Goal: Task Accomplishment & Management: Manage account settings

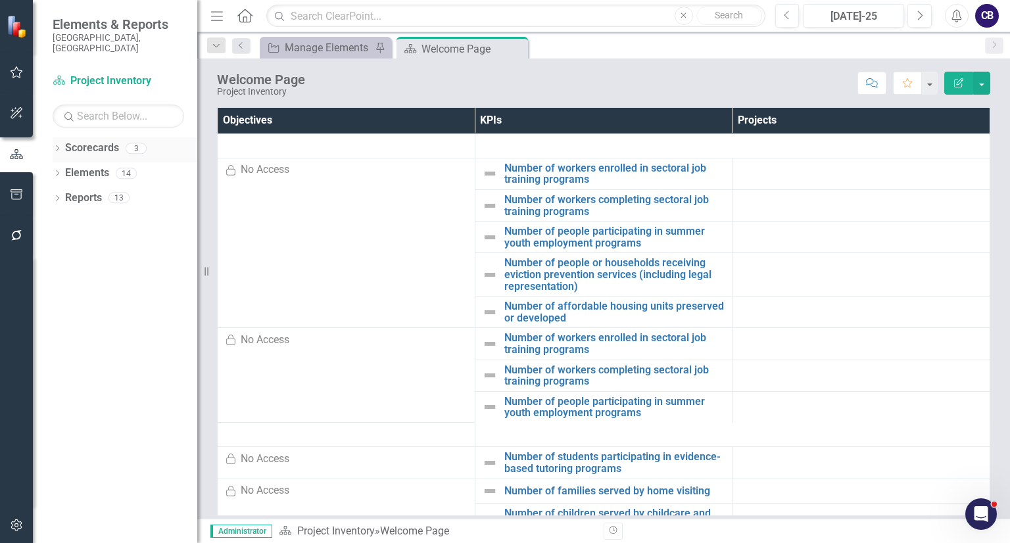
click at [58, 146] on icon "Dropdown" at bounding box center [57, 149] width 9 height 7
click at [73, 191] on link "Participatory Budgeting Scoring" at bounding box center [134, 198] width 125 height 15
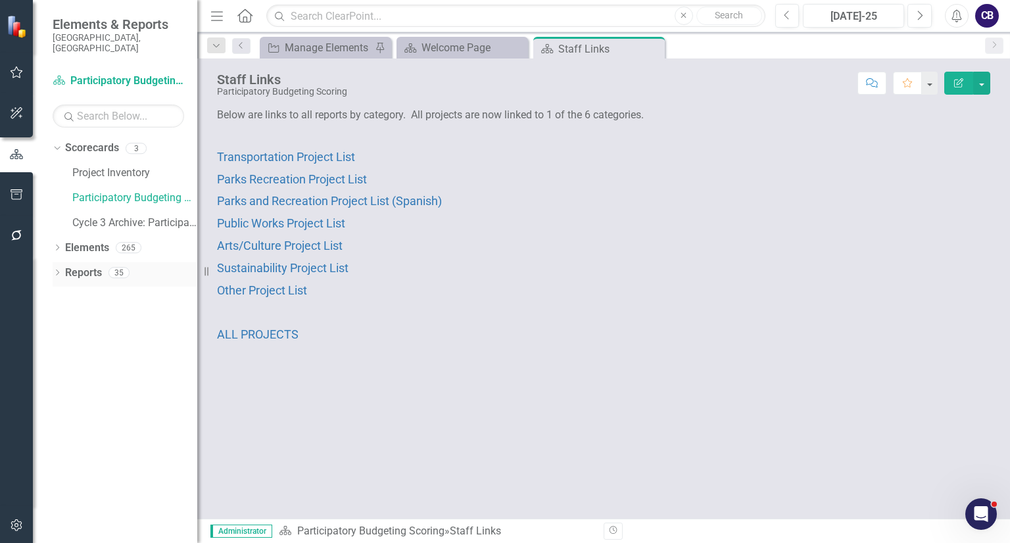
click at [58, 270] on icon "Dropdown" at bounding box center [57, 273] width 9 height 7
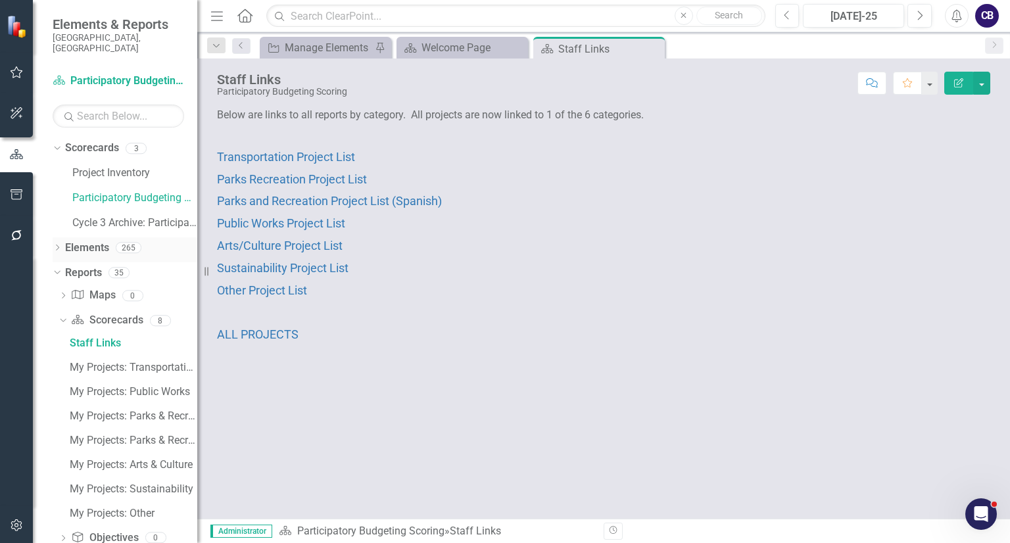
click at [62, 237] on div "Dropdown Elements 265" at bounding box center [125, 249] width 145 height 25
click at [55, 245] on icon "Dropdown" at bounding box center [57, 248] width 9 height 7
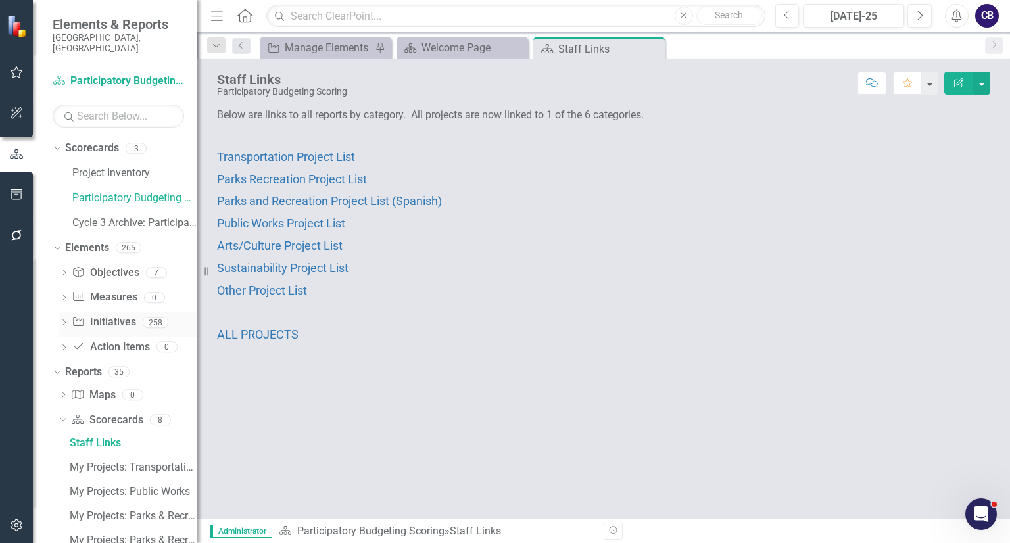
click at [90, 315] on link "Initiative Initiatives" at bounding box center [104, 322] width 64 height 15
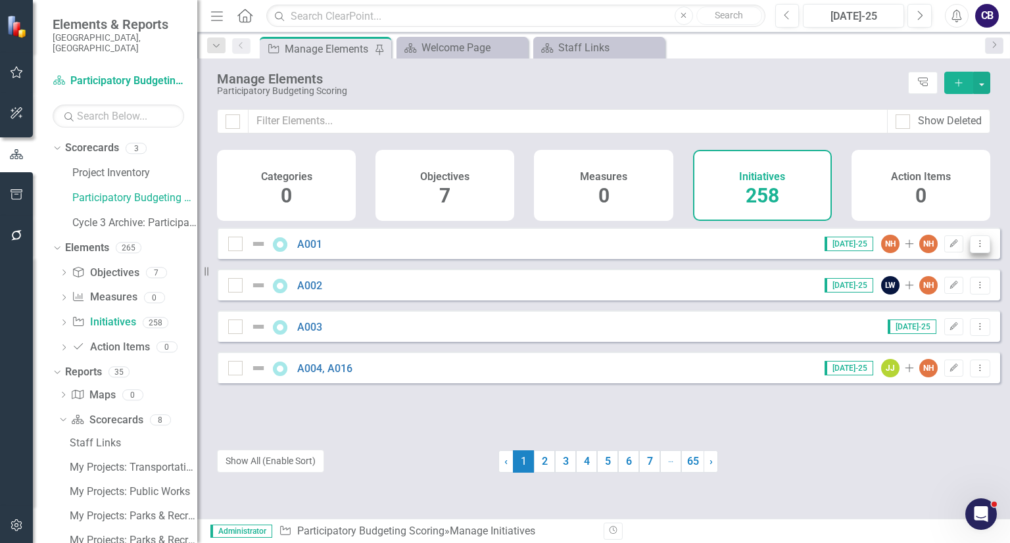
click at [974, 248] on icon "Dropdown Menu" at bounding box center [979, 243] width 11 height 9
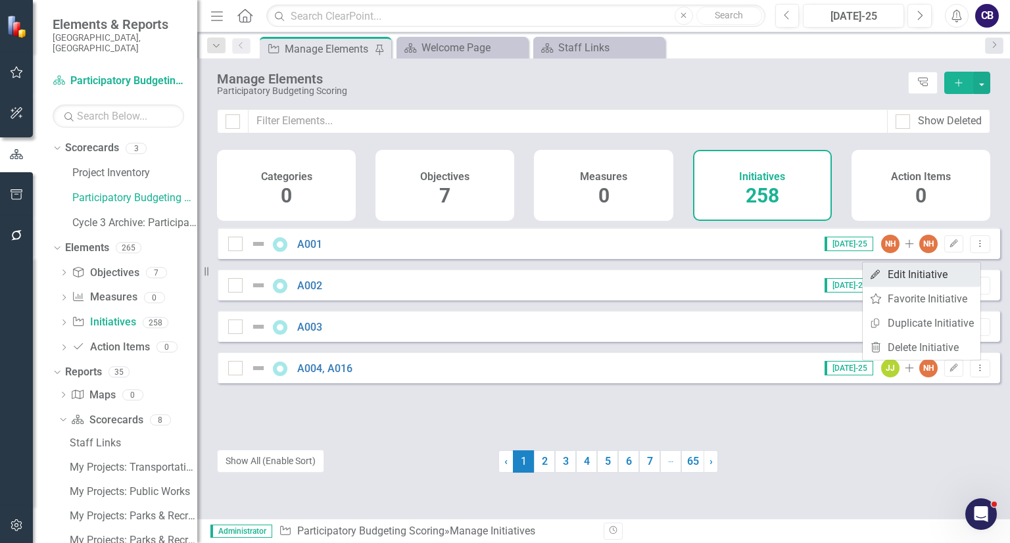
click at [944, 268] on link "Edit Edit Initiative" at bounding box center [921, 274] width 118 height 24
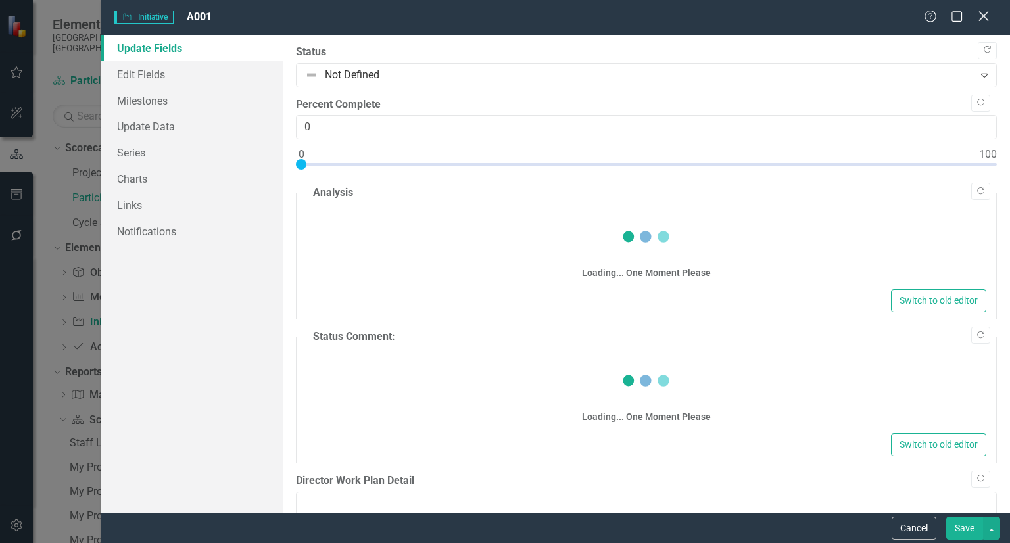
click at [987, 14] on icon "Close" at bounding box center [983, 16] width 16 height 12
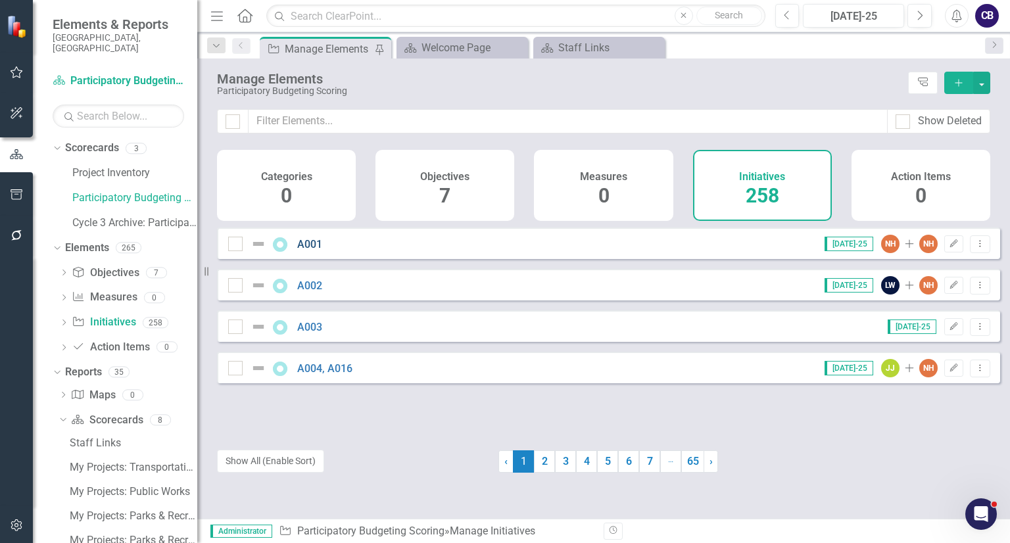
click at [309, 250] on link "A001" at bounding box center [309, 244] width 25 height 12
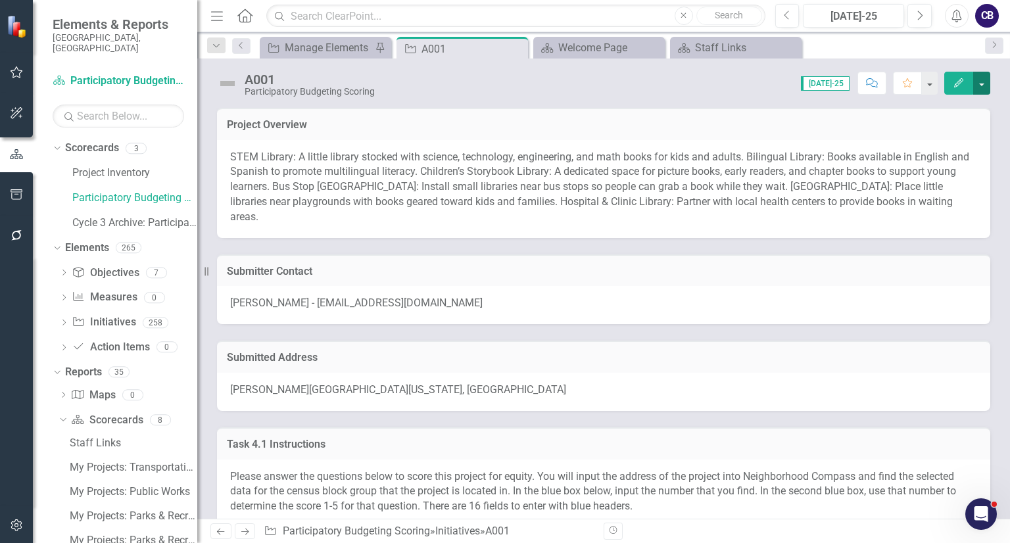
click at [984, 79] on button "button" at bounding box center [981, 83] width 17 height 23
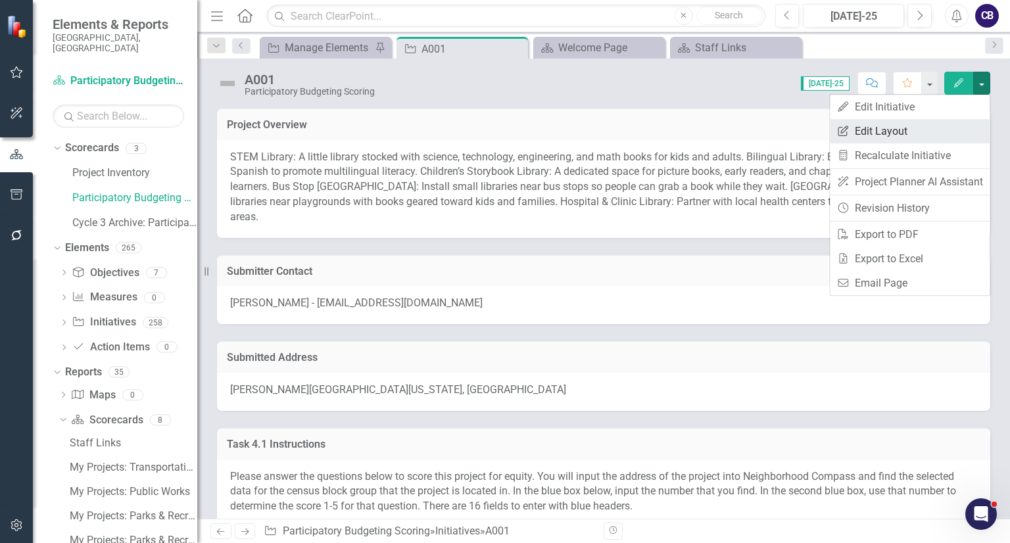
click at [892, 130] on link "Edit Report Edit Layout" at bounding box center [909, 131] width 160 height 24
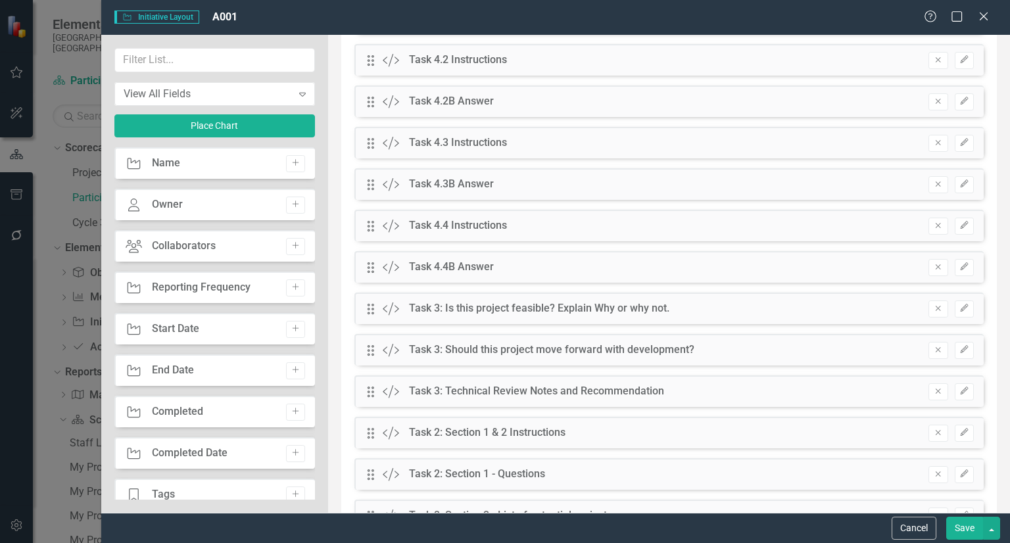
scroll to position [237, 0]
click at [227, 51] on input "text" at bounding box center [214, 60] width 201 height 24
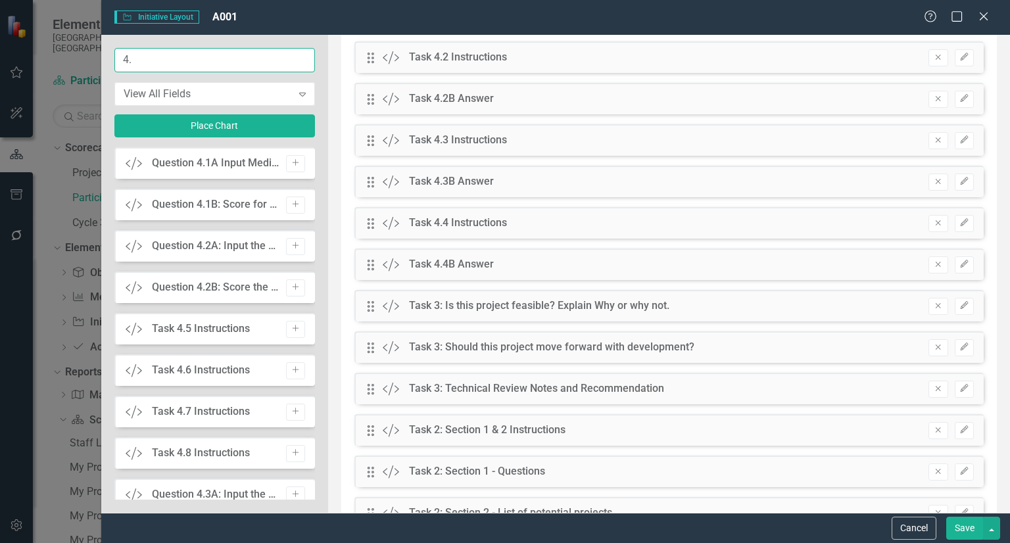
type input "4"
type input "task 4"
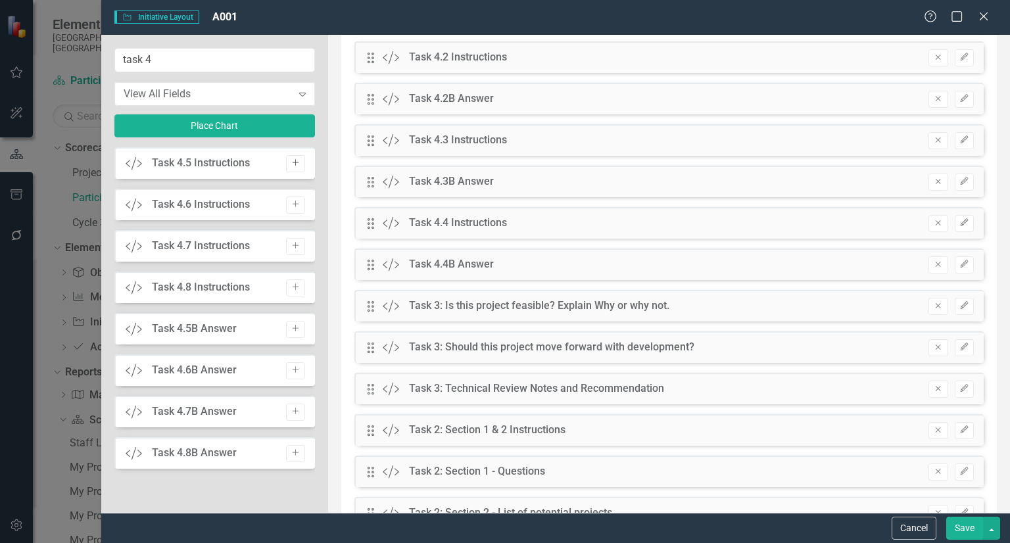
click at [289, 166] on button "Add" at bounding box center [295, 163] width 19 height 17
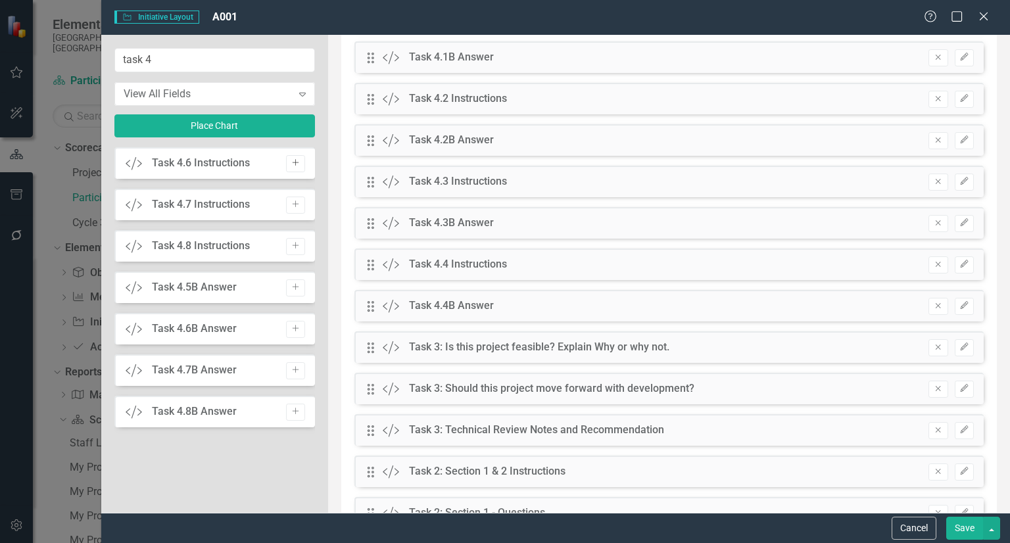
click at [291, 164] on icon "Add" at bounding box center [296, 163] width 10 height 8
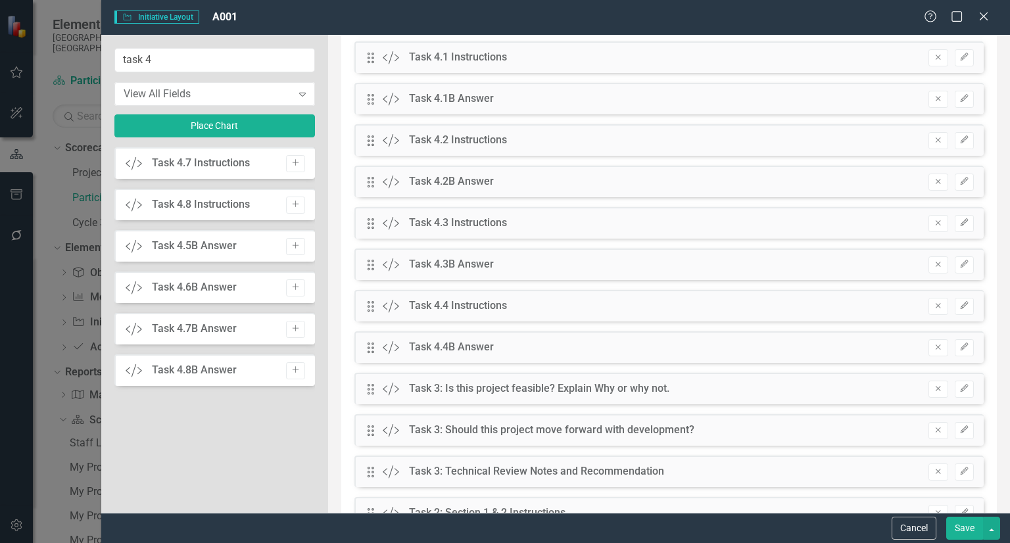
click at [291, 164] on icon "Add" at bounding box center [296, 163] width 10 height 8
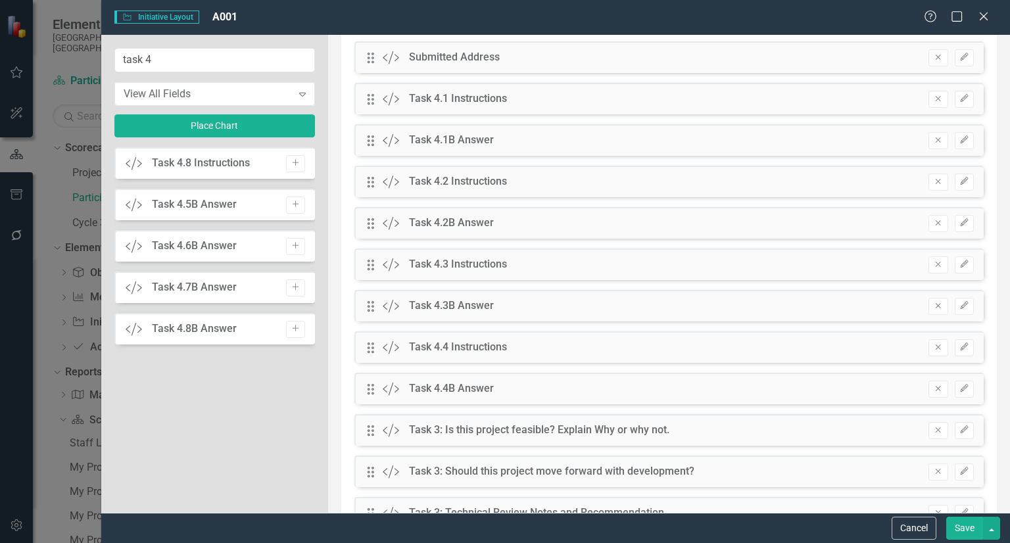
click at [291, 164] on icon "Add" at bounding box center [296, 163] width 10 height 8
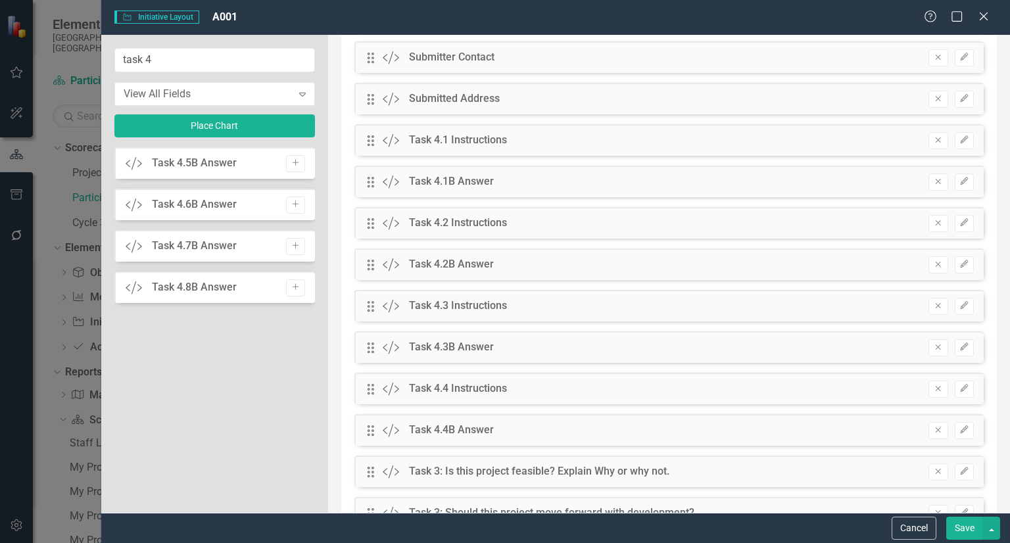
click at [291, 164] on icon "Add" at bounding box center [296, 163] width 10 height 8
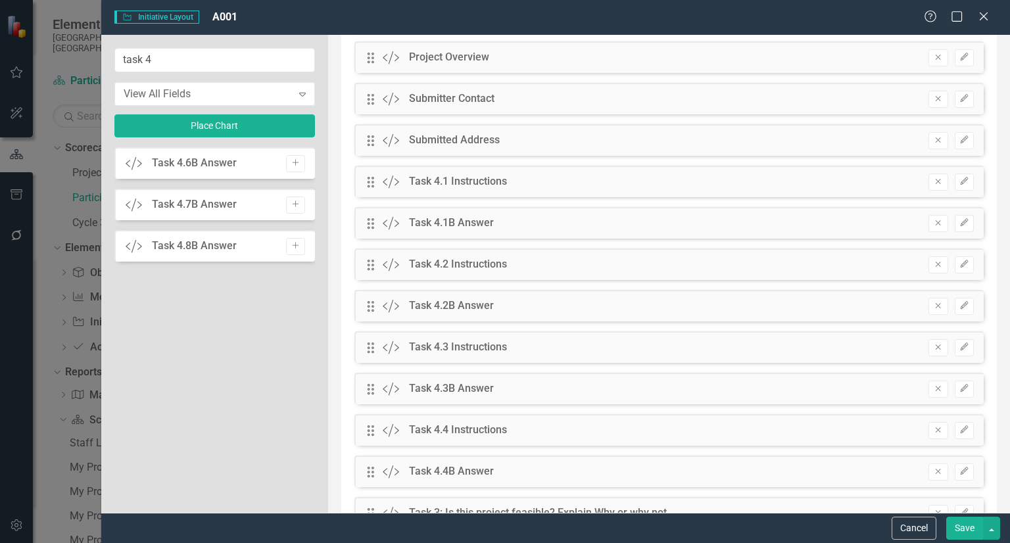
click at [291, 164] on icon "Add" at bounding box center [296, 163] width 10 height 8
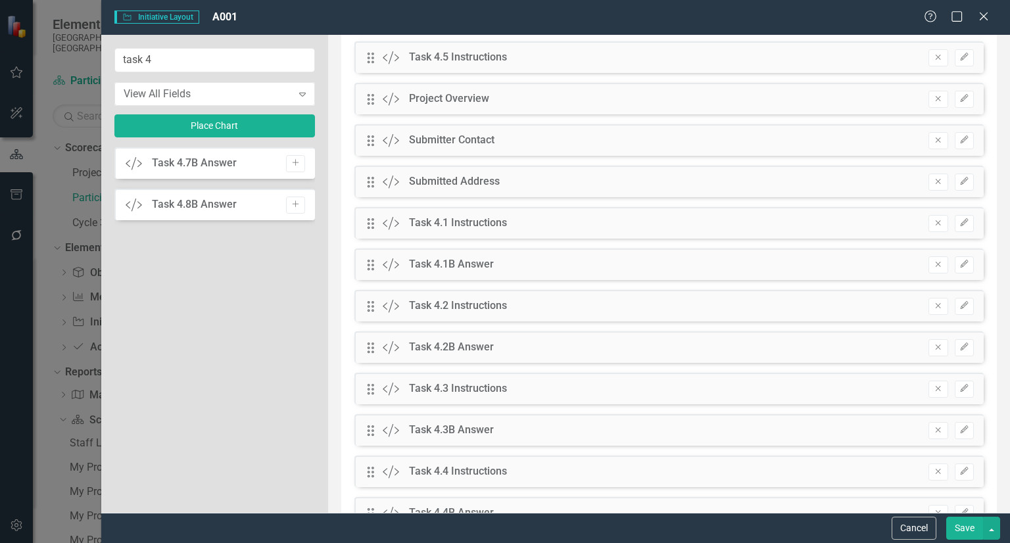
click at [291, 164] on icon "Add" at bounding box center [296, 163] width 10 height 8
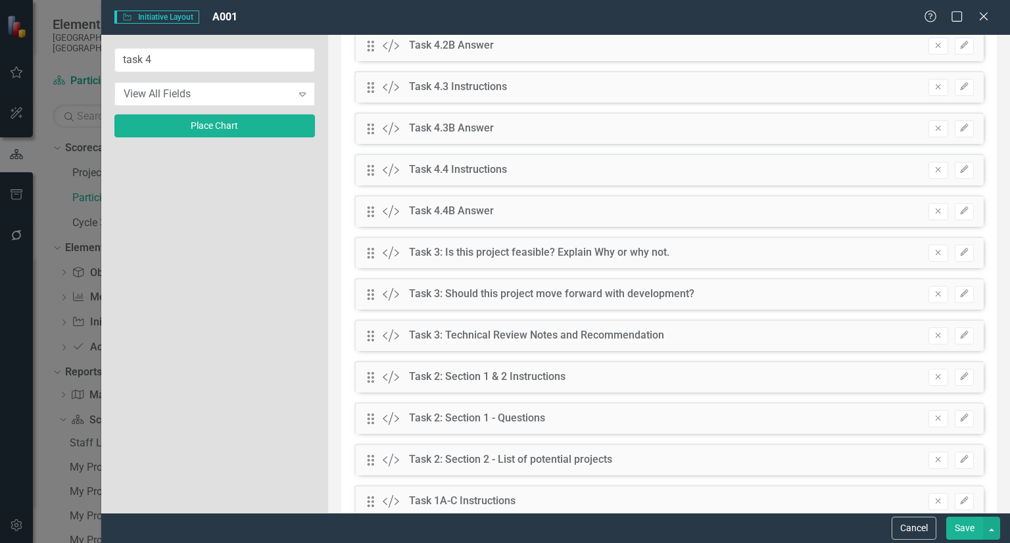
scroll to position [622, 0]
drag, startPoint x: 371, startPoint y: 381, endPoint x: 392, endPoint y: 213, distance: 169.0
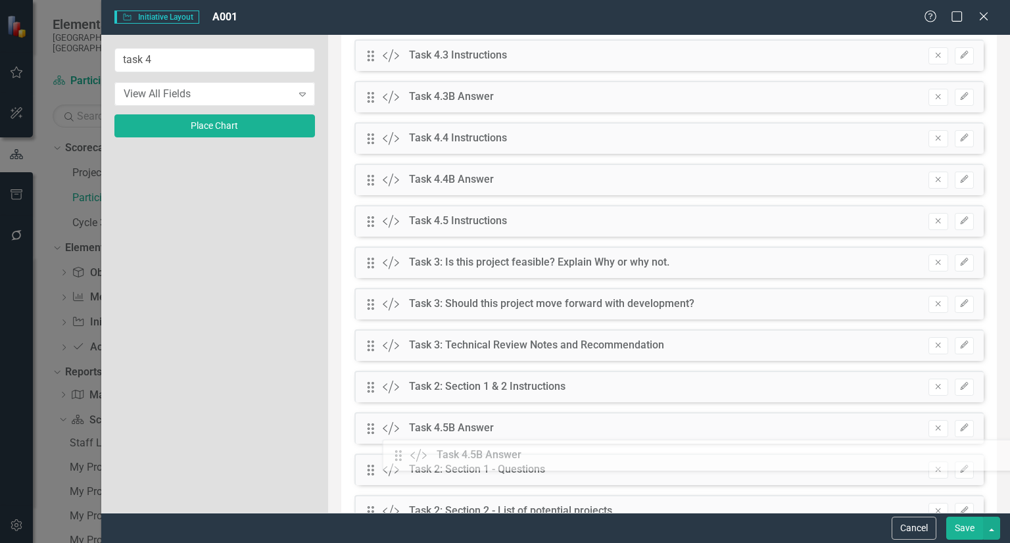
scroll to position [602, 0]
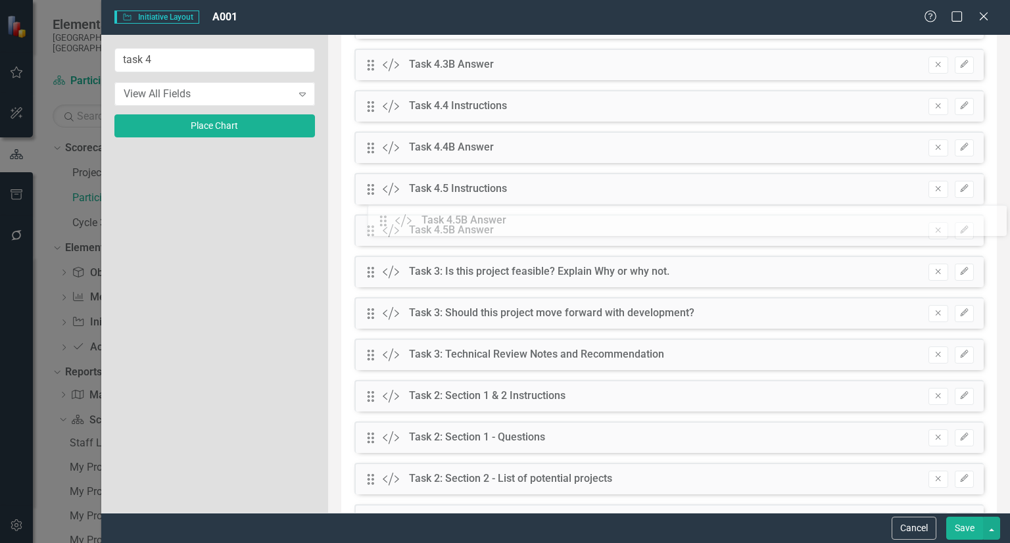
drag, startPoint x: 367, startPoint y: 208, endPoint x: 388, endPoint y: 224, distance: 25.8
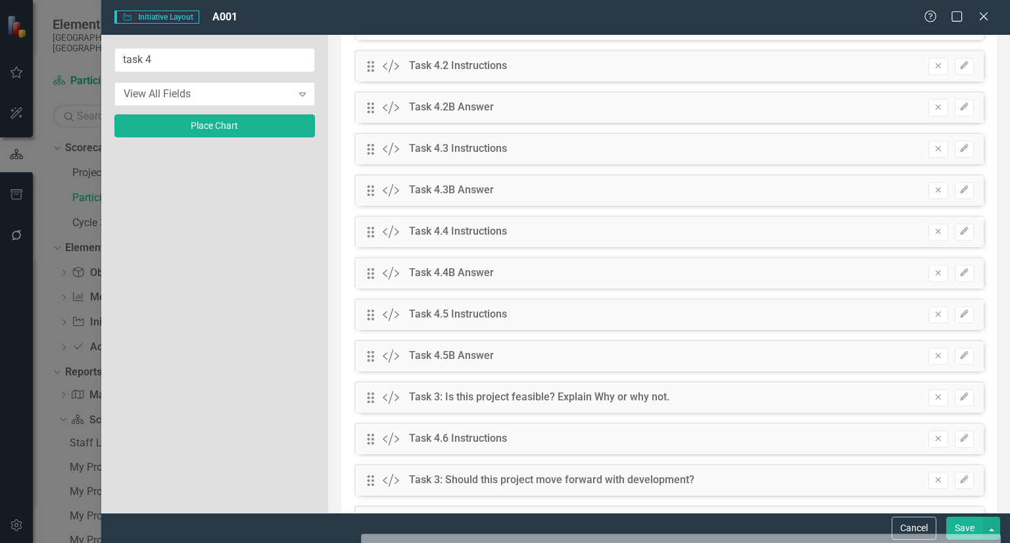
scroll to position [480, 0]
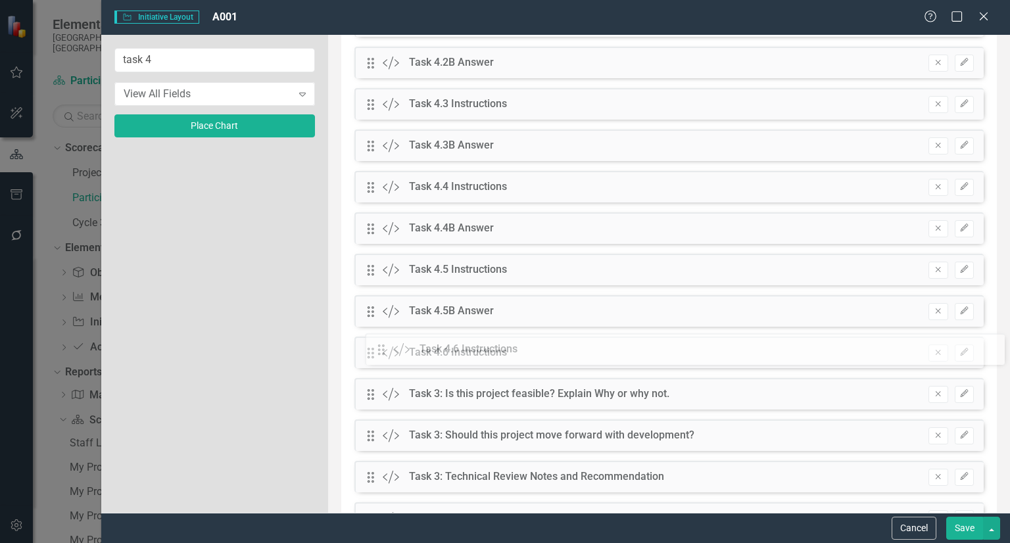
drag, startPoint x: 366, startPoint y: 290, endPoint x: 386, endPoint y: 345, distance: 58.9
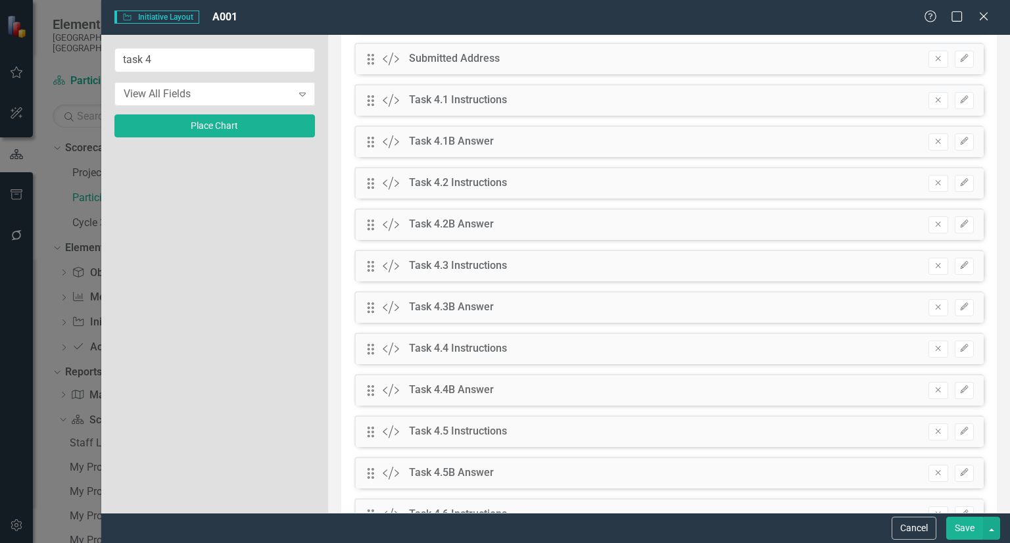
scroll to position [466, 0]
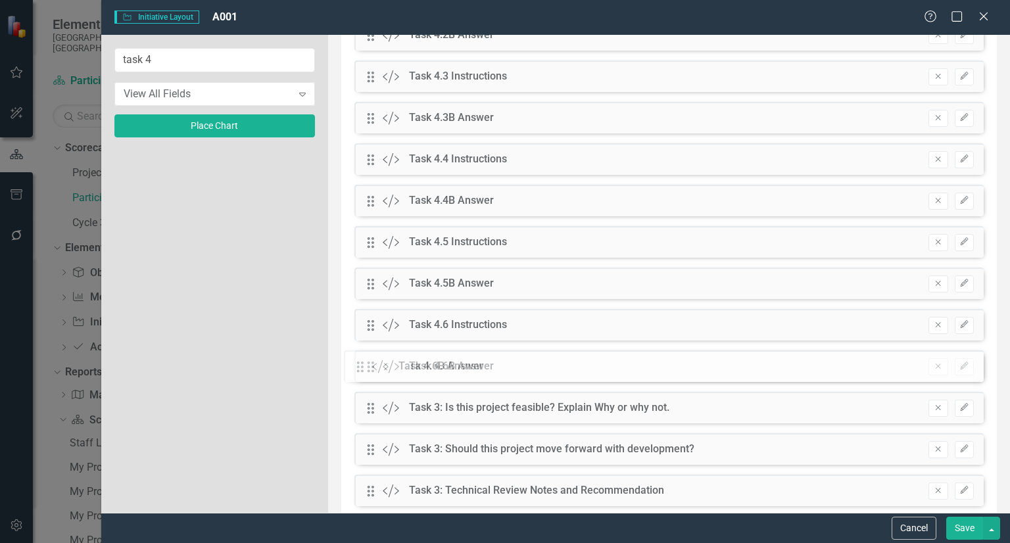
drag, startPoint x: 373, startPoint y: 172, endPoint x: 373, endPoint y: 368, distance: 196.5
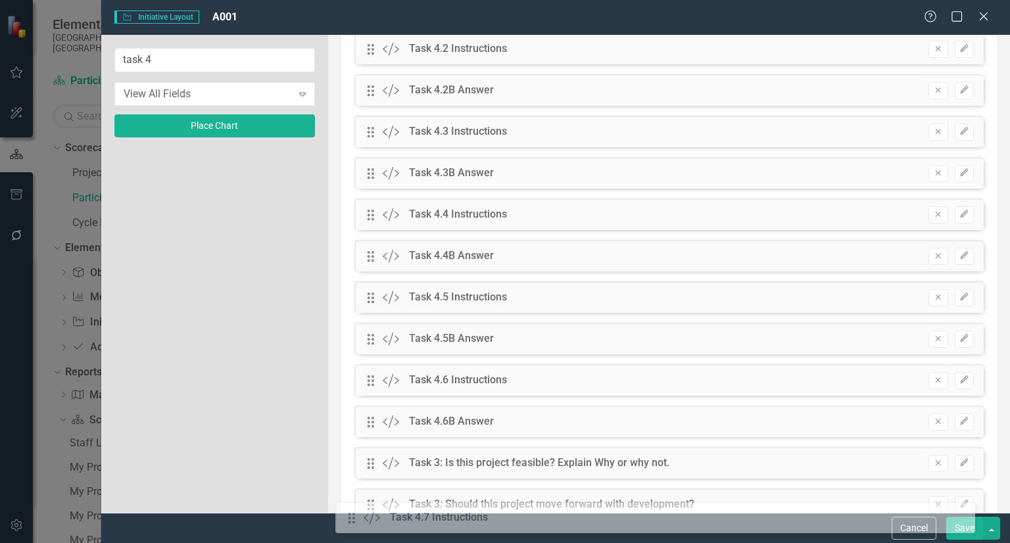
scroll to position [424, 0]
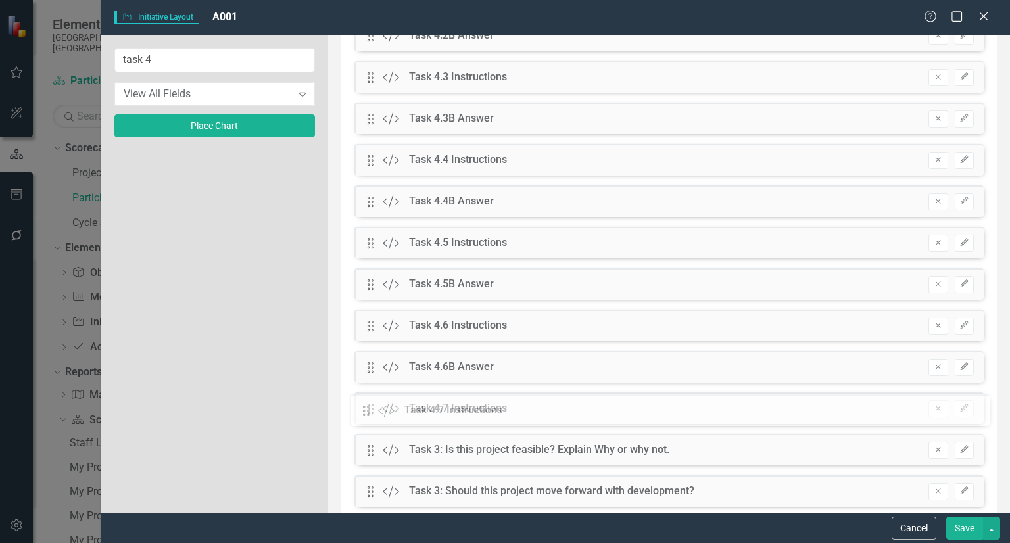
drag, startPoint x: 367, startPoint y: 210, endPoint x: 372, endPoint y: 409, distance: 199.2
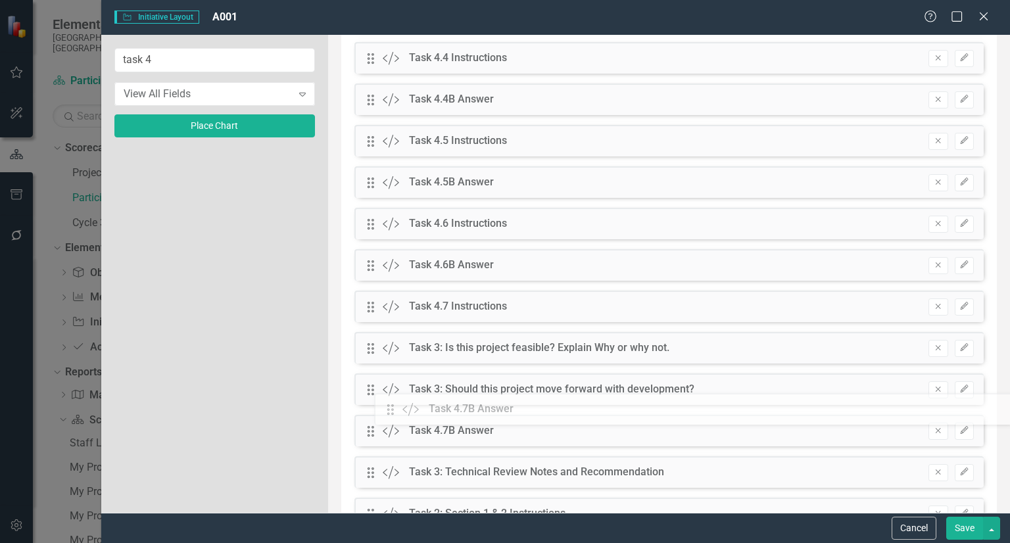
scroll to position [494, 0]
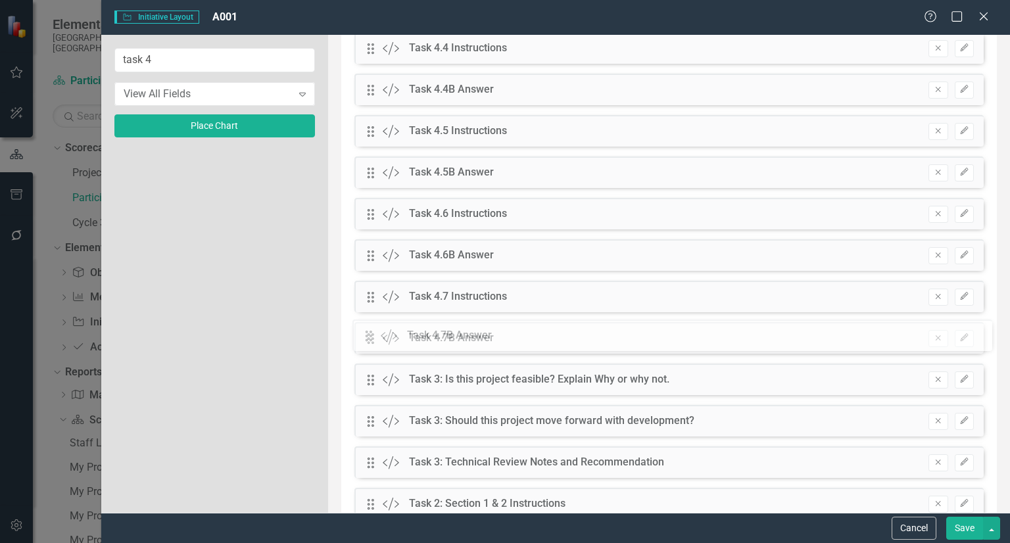
drag, startPoint x: 369, startPoint y: 132, endPoint x: 377, endPoint y: 339, distance: 207.2
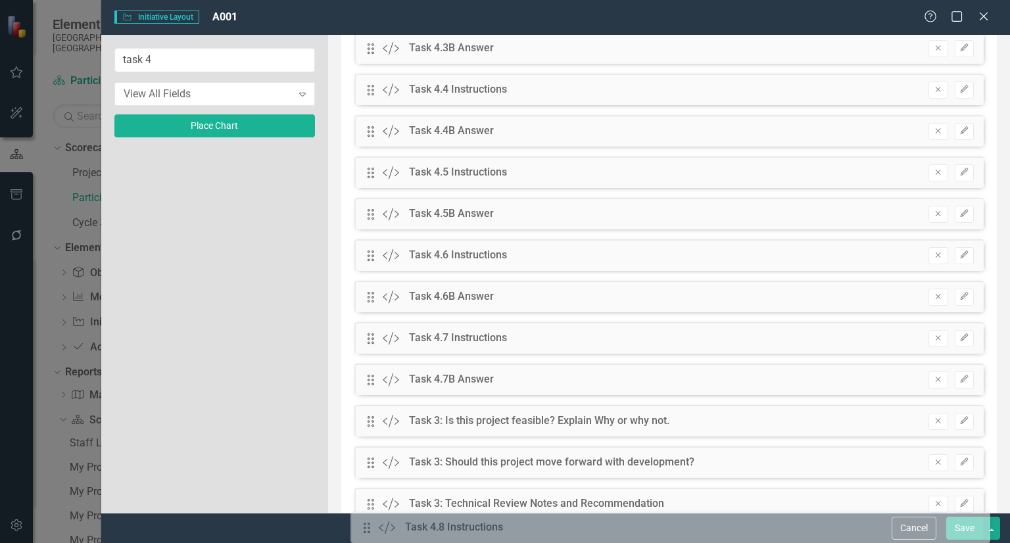
scroll to position [419, 0]
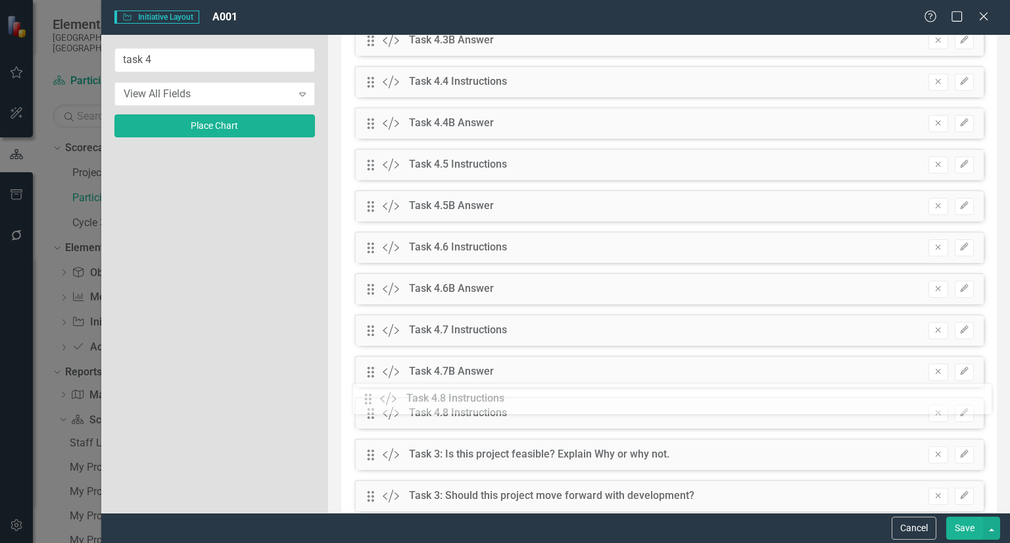
drag, startPoint x: 369, startPoint y: 130, endPoint x: 376, endPoint y: 400, distance: 270.2
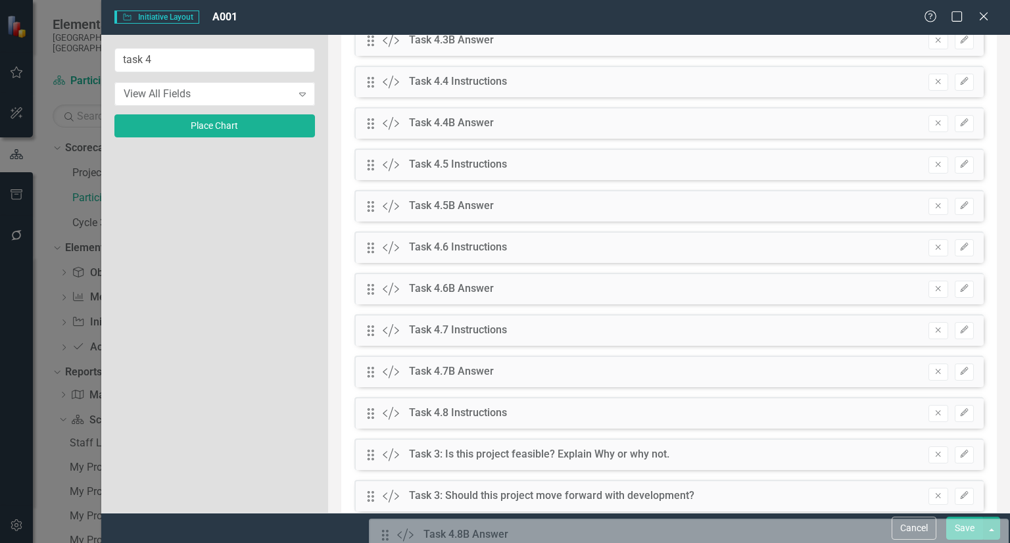
scroll to position [457, 0]
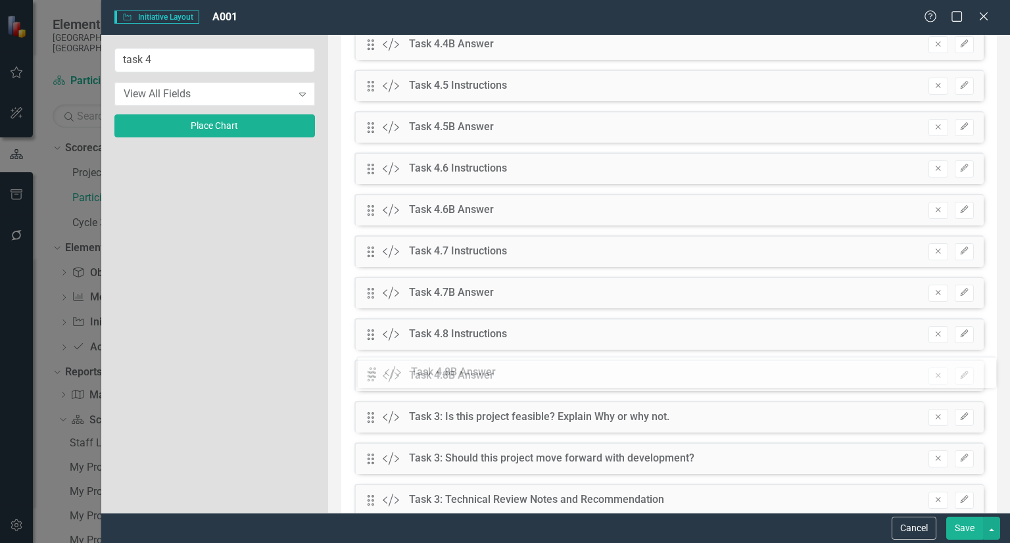
drag, startPoint x: 370, startPoint y: 82, endPoint x: 382, endPoint y: 367, distance: 285.5
click at [994, 526] on button "button" at bounding box center [991, 528] width 17 height 23
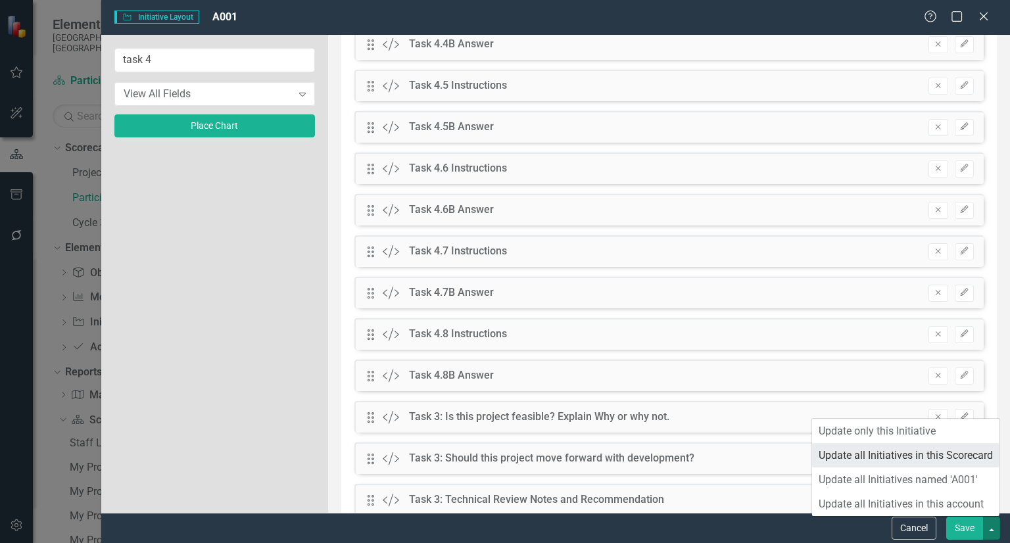
click at [940, 448] on link "Update all Initiatives in this Scorecard" at bounding box center [905, 455] width 187 height 24
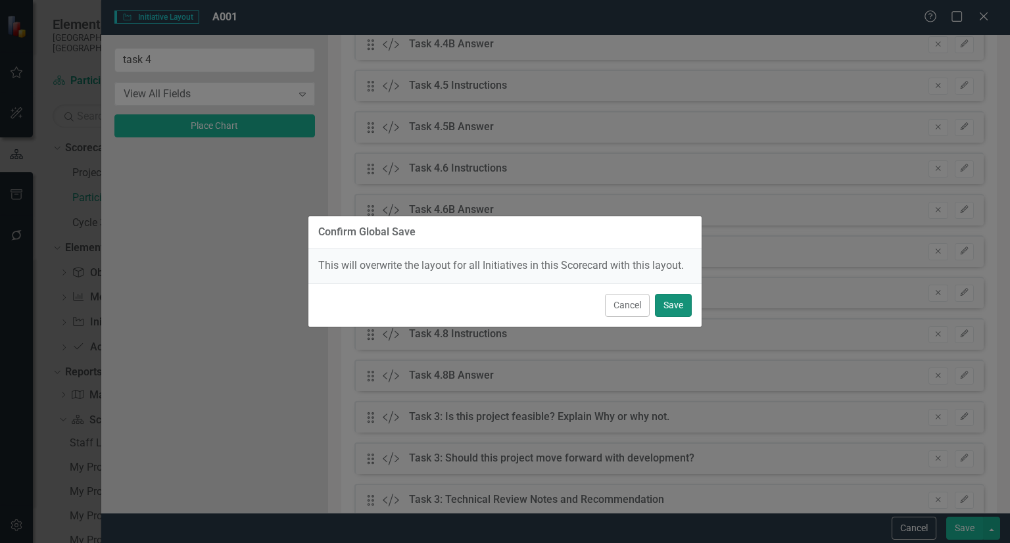
click at [686, 302] on button "Save" at bounding box center [673, 305] width 37 height 23
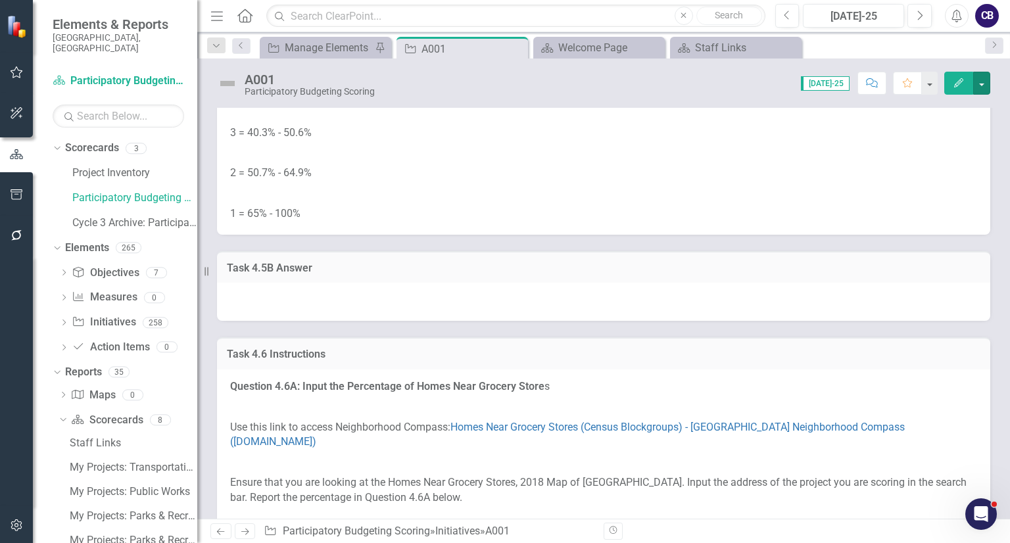
scroll to position [4765, 0]
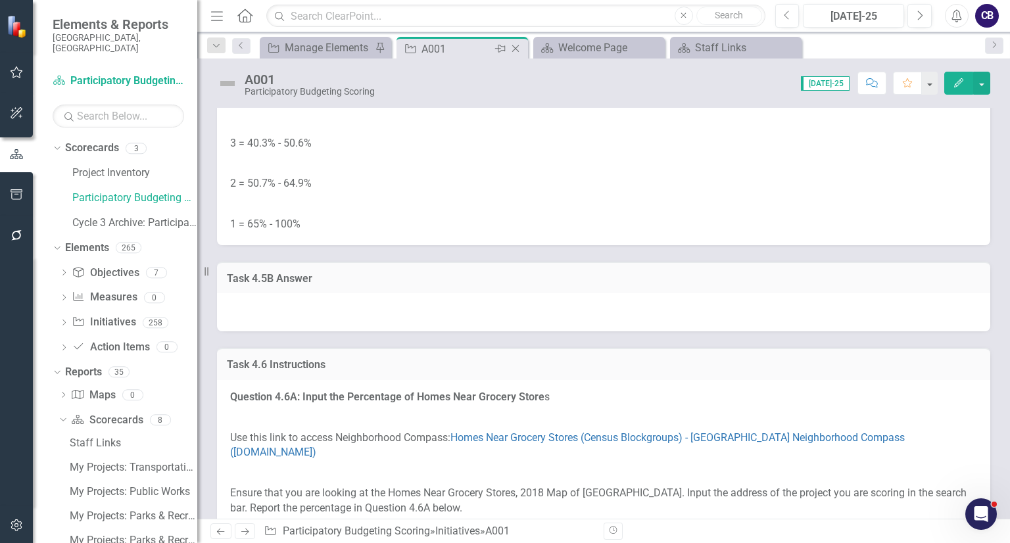
click at [521, 53] on div "Close" at bounding box center [516, 49] width 16 height 16
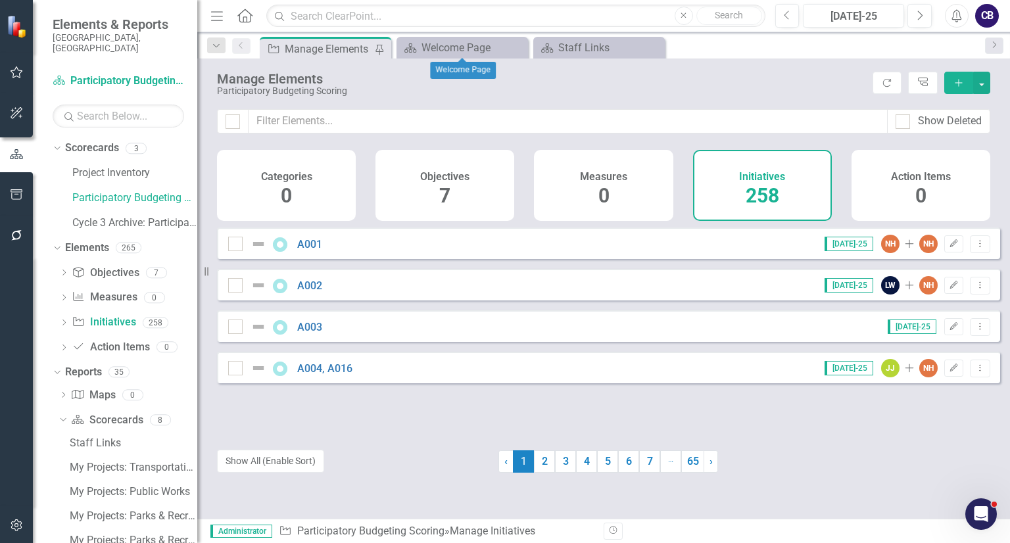
click at [0, 0] on div "Close" at bounding box center [0, 0] width 0 height 0
